Goal: Register for event/course

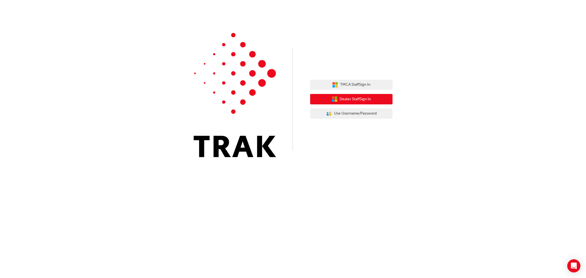
click at [361, 102] on button "Dealer Staff Sign In" at bounding box center [351, 99] width 82 height 10
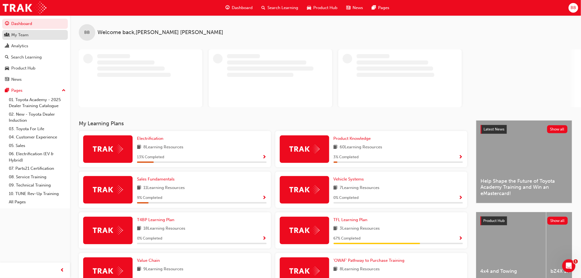
click at [22, 38] on div "My Team" at bounding box center [19, 35] width 17 height 6
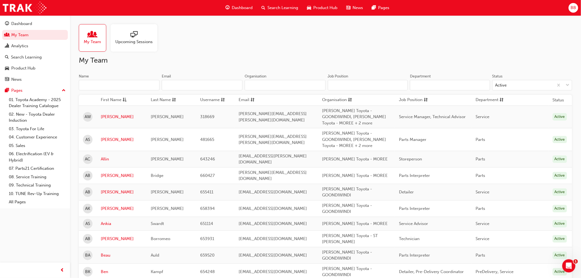
click at [123, 85] on input "Name" at bounding box center [119, 85] width 81 height 10
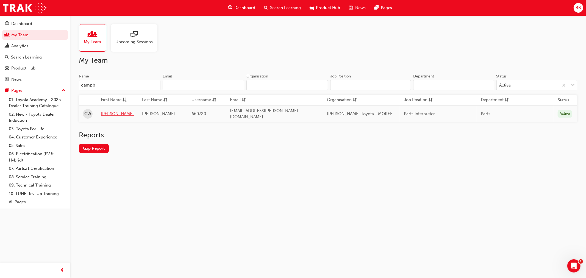
type input "campb"
click at [111, 115] on link "Campbell" at bounding box center [117, 114] width 33 height 6
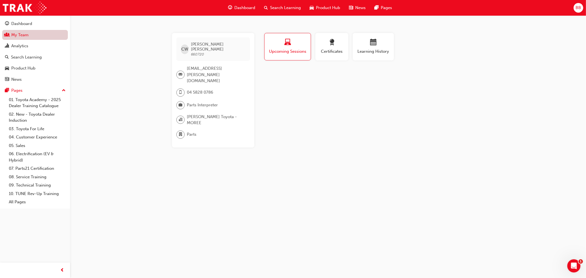
click at [19, 36] on link "My Team" at bounding box center [35, 35] width 66 height 10
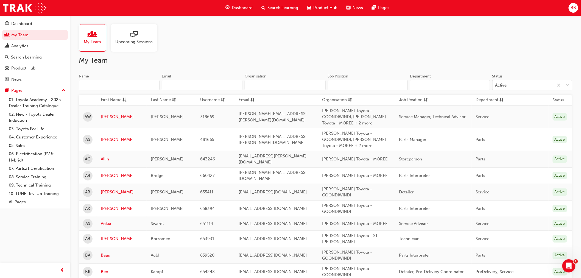
click at [115, 85] on input "Name" at bounding box center [119, 85] width 81 height 10
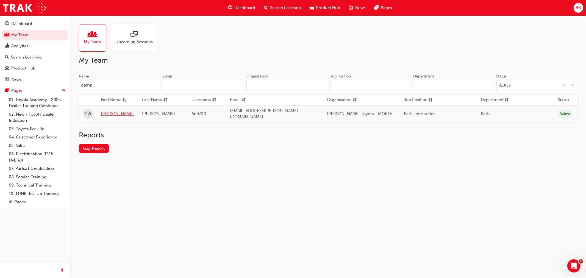
type input "camp"
click at [114, 112] on link "Campbell" at bounding box center [117, 114] width 33 height 6
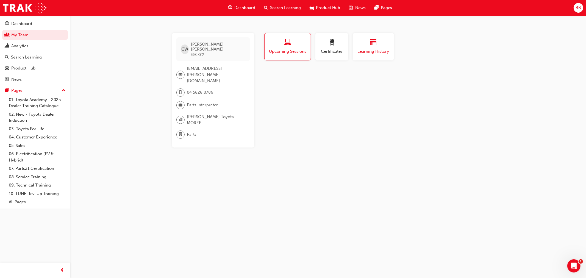
click at [374, 51] on span "Learning History" at bounding box center [373, 51] width 33 height 6
click at [295, 50] on span "Upcoming Sessions" at bounding box center [287, 51] width 38 height 6
click at [325, 50] on span "Certificates" at bounding box center [331, 51] width 25 height 6
click at [296, 49] on span "Upcoming Sessions" at bounding box center [287, 51] width 38 height 6
click at [284, 6] on span "Search Learning" at bounding box center [285, 8] width 31 height 6
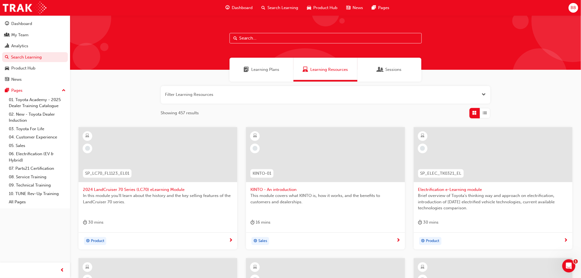
click at [281, 39] on input "text" at bounding box center [326, 38] width 192 height 10
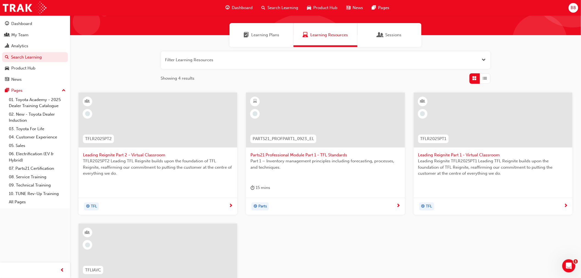
scroll to position [122, 0]
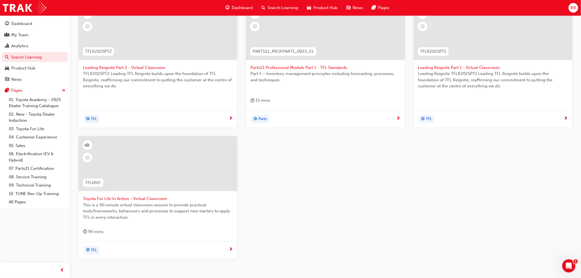
type input "TFL"
click at [143, 199] on span "Toyota For Life In Action - Virtual Classroom" at bounding box center [158, 199] width 150 height 6
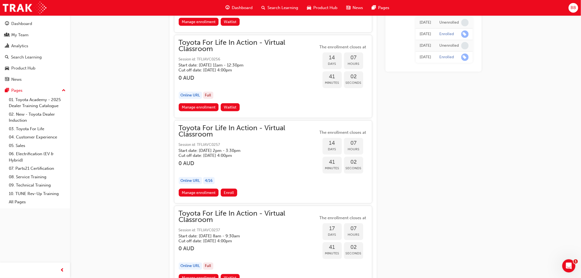
scroll to position [2826, 0]
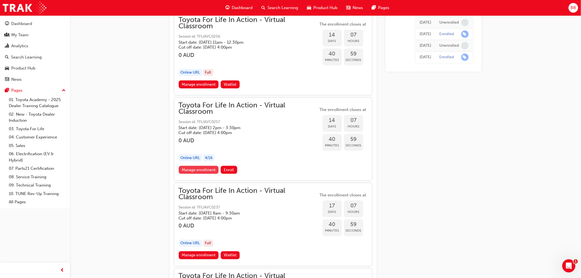
click at [197, 166] on link "Manage enrollment" at bounding box center [199, 170] width 40 height 8
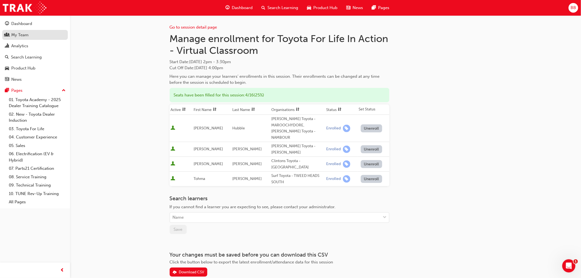
click at [16, 37] on div "My Team" at bounding box center [19, 35] width 17 height 6
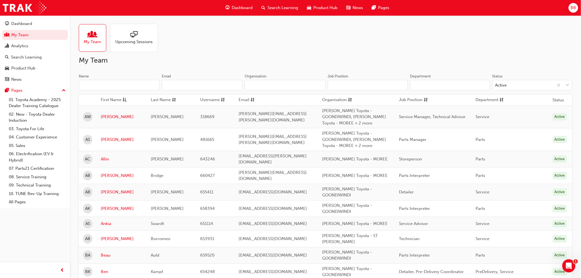
click at [105, 81] on input "Name" at bounding box center [119, 85] width 81 height 10
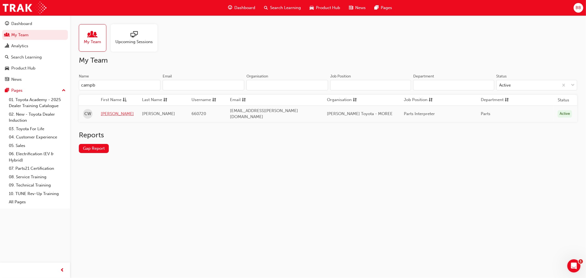
type input "campb"
click at [115, 112] on link "Campbell" at bounding box center [117, 114] width 33 height 6
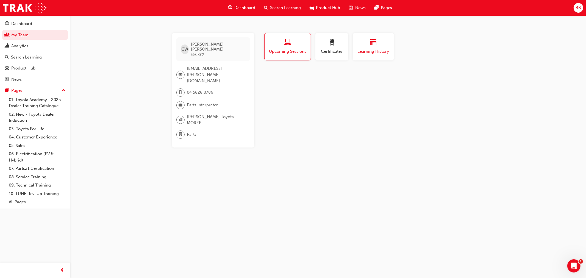
click at [369, 44] on div "button" at bounding box center [373, 43] width 33 height 9
click at [341, 44] on div "button" at bounding box center [331, 43] width 25 height 9
click at [278, 44] on div "button" at bounding box center [287, 43] width 38 height 9
click at [267, 53] on button "Upcoming Sessions" at bounding box center [287, 46] width 47 height 27
click at [18, 37] on link "My Team" at bounding box center [35, 35] width 66 height 10
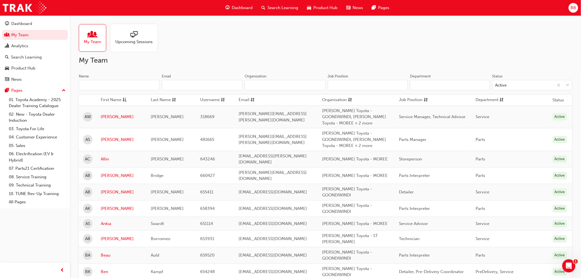
click at [105, 87] on input "Name" at bounding box center [119, 85] width 81 height 10
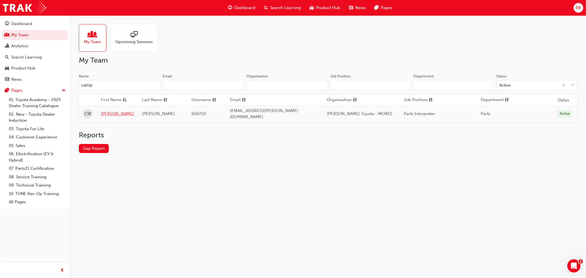
type input "camp"
click at [118, 111] on link "Campbell" at bounding box center [117, 114] width 33 height 6
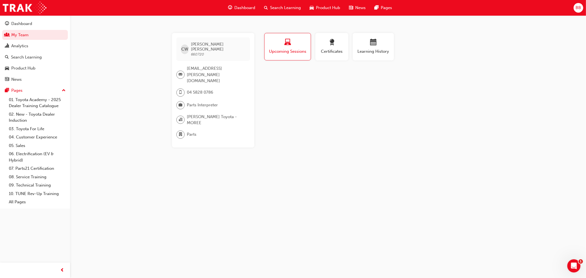
click at [292, 48] on span "Upcoming Sessions" at bounding box center [288, 51] width 38 height 6
click at [286, 49] on span "Upcoming Sessions" at bounding box center [288, 51] width 38 height 6
click at [25, 32] on link "My Team" at bounding box center [35, 35] width 66 height 10
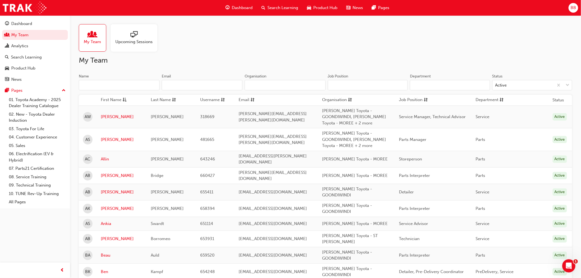
scroll to position [122, 0]
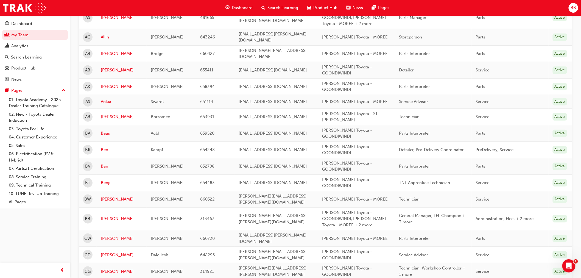
click at [111, 235] on link "Campbell" at bounding box center [122, 238] width 42 height 6
